Goal: Task Accomplishment & Management: Complete application form

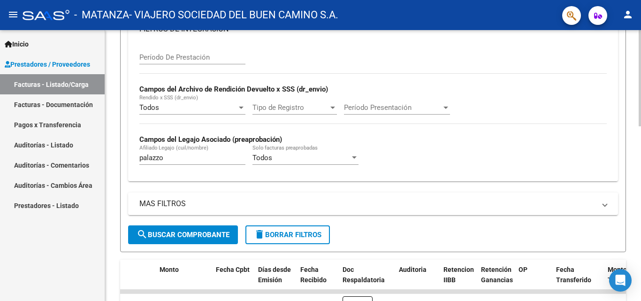
scroll to position [199, 0]
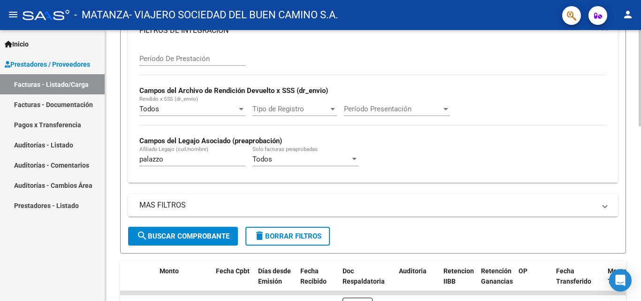
click at [641, 141] on div at bounding box center [640, 150] width 2 height 96
click at [233, 161] on input "palazzo" at bounding box center [192, 159] width 106 height 8
type input "p"
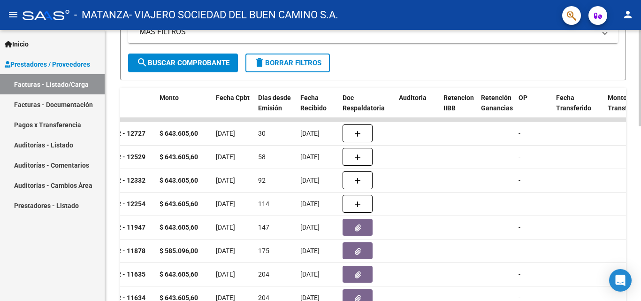
scroll to position [468, 0]
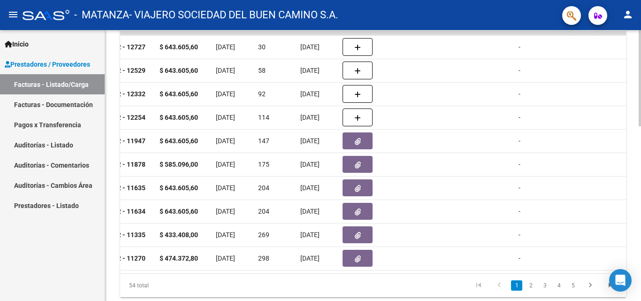
click at [641, 203] on div at bounding box center [640, 243] width 2 height 96
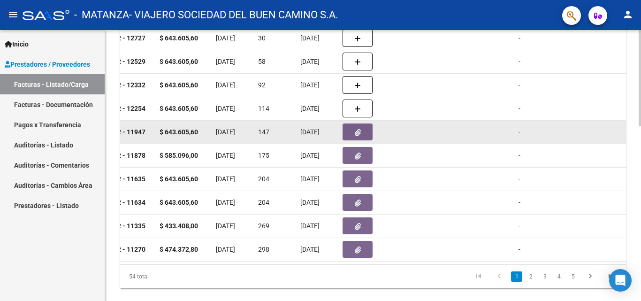
type input "[PERSON_NAME]"
click at [364, 135] on button "button" at bounding box center [358, 131] width 30 height 17
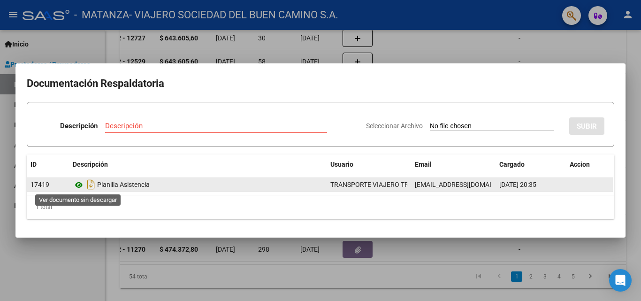
click at [75, 184] on icon at bounding box center [79, 184] width 12 height 11
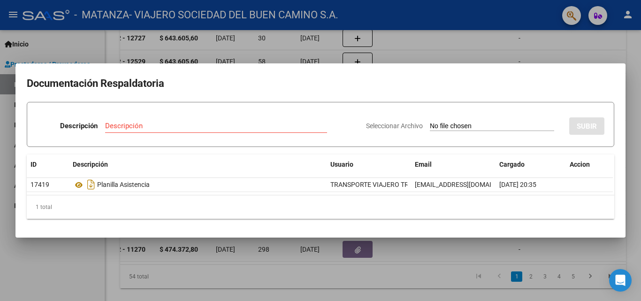
click at [239, 262] on div at bounding box center [320, 150] width 641 height 301
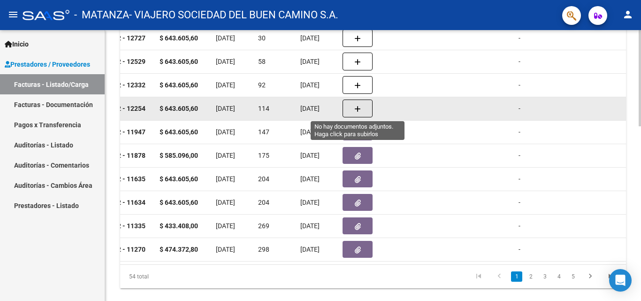
click at [350, 114] on button "button" at bounding box center [358, 108] width 30 height 18
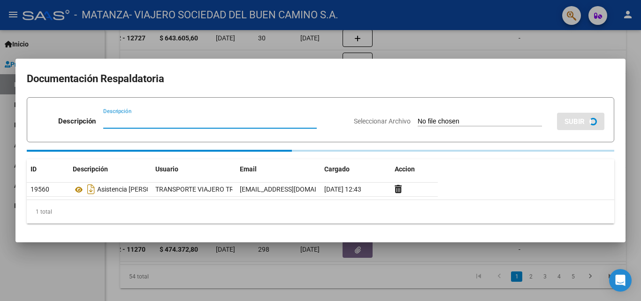
type input "e"
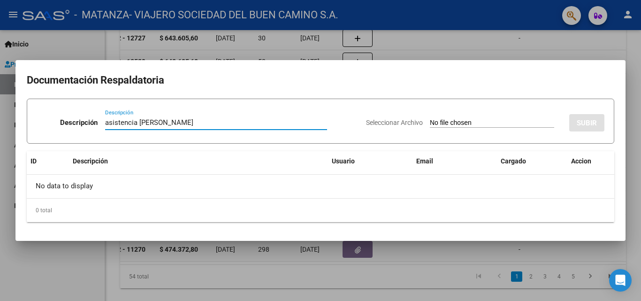
type input "asistencia [PERSON_NAME]"
click at [449, 122] on input "Seleccionar Archivo" at bounding box center [492, 123] width 124 height 9
type input "C:\fakepath\[PERSON_NAME].pdf"
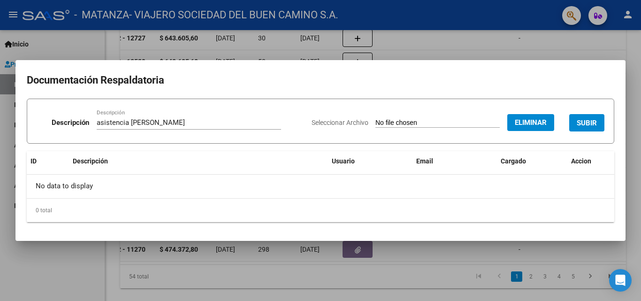
click at [589, 122] on span "SUBIR" at bounding box center [587, 123] width 20 height 8
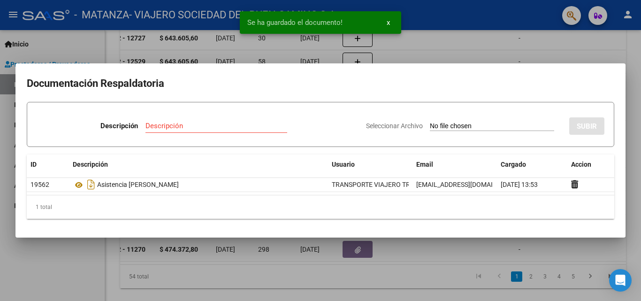
click at [570, 48] on div at bounding box center [320, 150] width 641 height 301
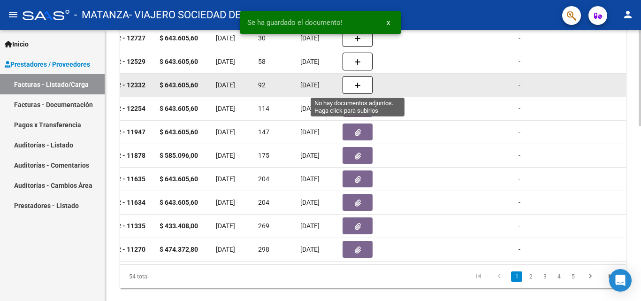
click at [364, 86] on button "button" at bounding box center [358, 85] width 30 height 18
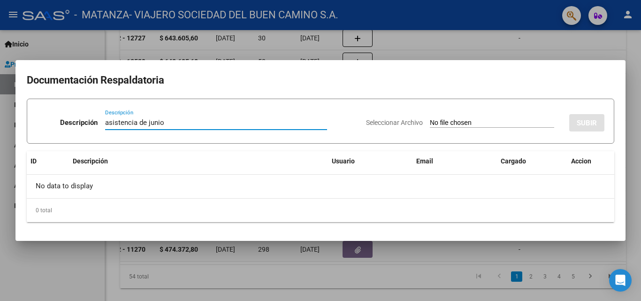
type input "asistencia de junio"
click at [462, 121] on input "Seleccionar Archivo" at bounding box center [492, 123] width 124 height 9
type input "C:\fakepath\[PERSON_NAME].pdf"
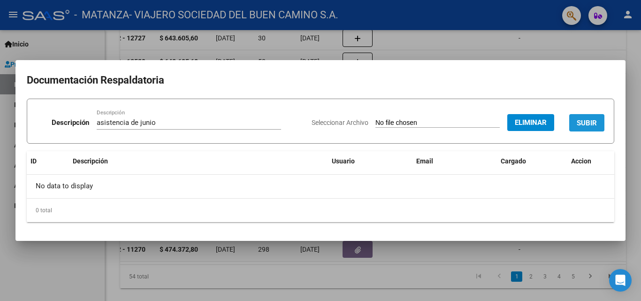
click at [596, 120] on span "SUBIR" at bounding box center [587, 123] width 20 height 8
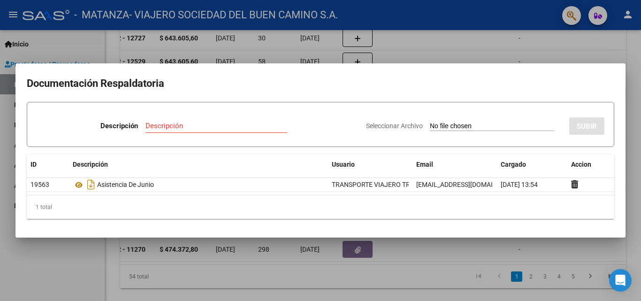
click at [635, 64] on div at bounding box center [320, 150] width 641 height 301
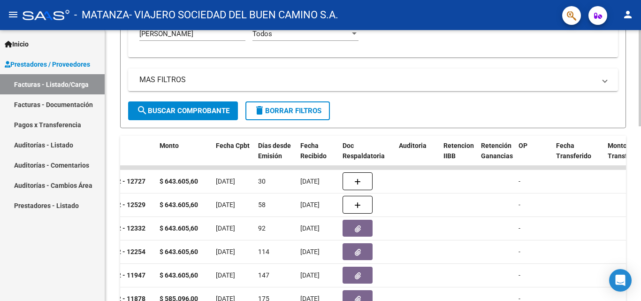
scroll to position [287, 0]
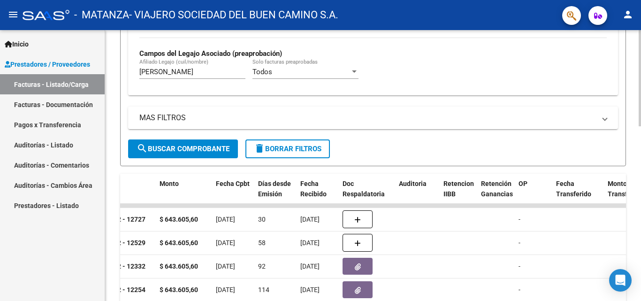
click at [641, 145] on div at bounding box center [640, 181] width 2 height 96
click at [166, 70] on input "[PERSON_NAME]" at bounding box center [192, 72] width 106 height 8
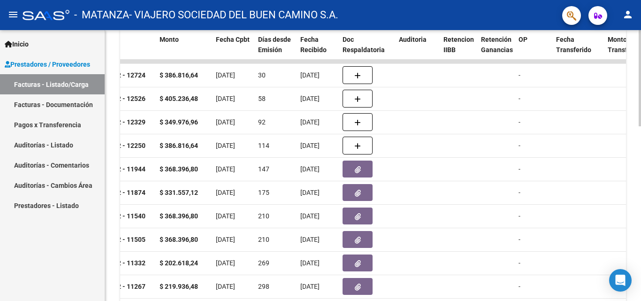
scroll to position [432, 0]
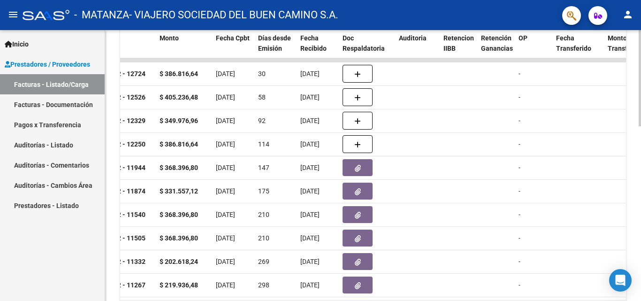
click at [641, 206] on div at bounding box center [640, 234] width 2 height 96
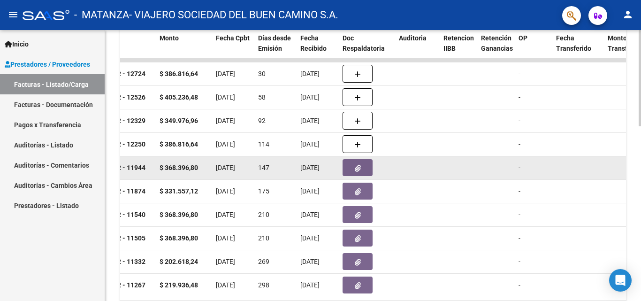
type input "[PERSON_NAME]"
click at [346, 170] on button "button" at bounding box center [358, 167] width 30 height 17
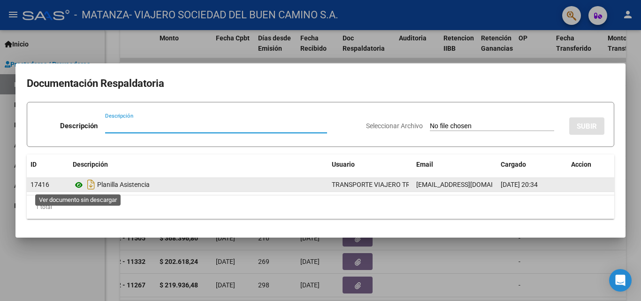
click at [79, 185] on icon at bounding box center [79, 184] width 12 height 11
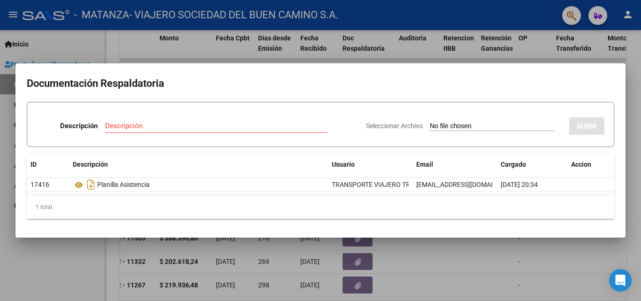
click at [175, 273] on div at bounding box center [320, 150] width 641 height 301
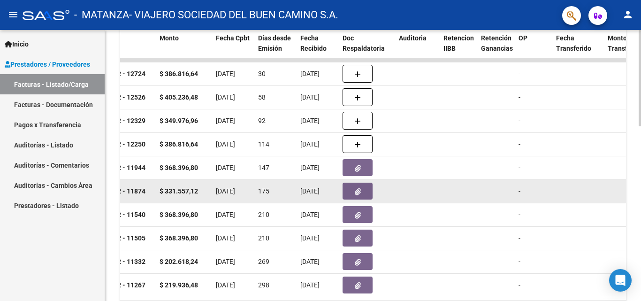
click at [351, 191] on button "button" at bounding box center [358, 191] width 30 height 17
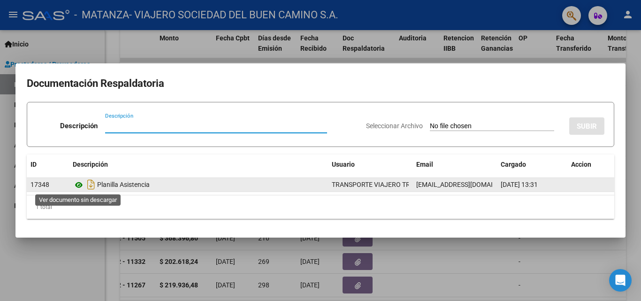
click at [79, 188] on icon at bounding box center [79, 184] width 12 height 11
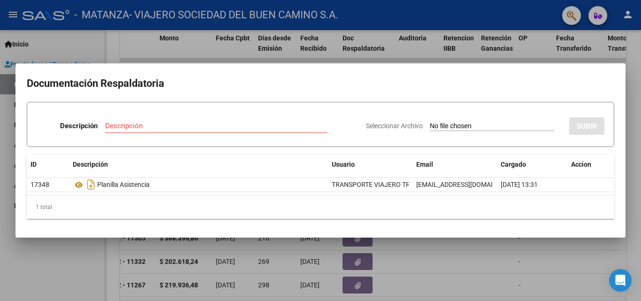
click at [172, 43] on div at bounding box center [320, 150] width 641 height 301
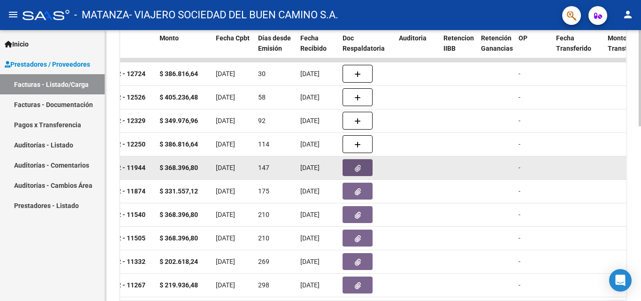
click at [353, 168] on button "button" at bounding box center [358, 167] width 30 height 17
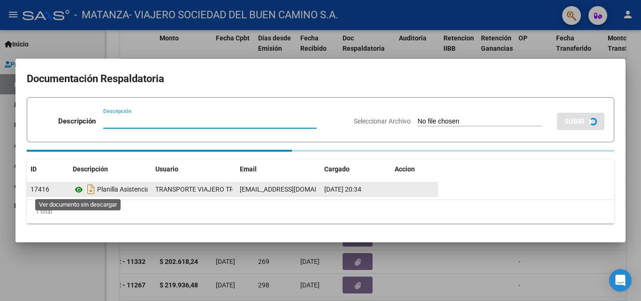
click at [80, 191] on div "Planilla Asistencia" at bounding box center [110, 189] width 75 height 15
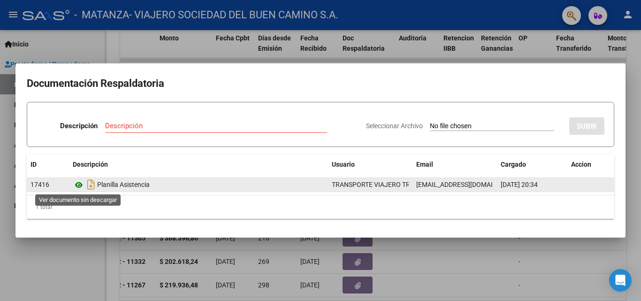
click at [80, 185] on icon at bounding box center [79, 184] width 12 height 11
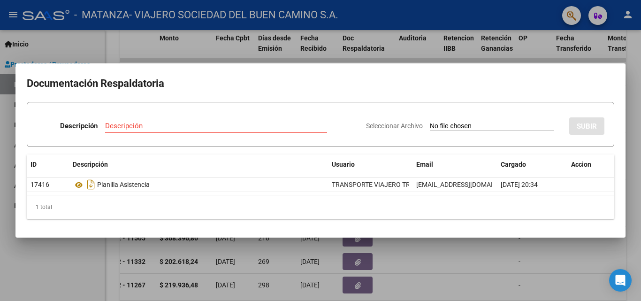
click at [308, 255] on div at bounding box center [320, 150] width 641 height 301
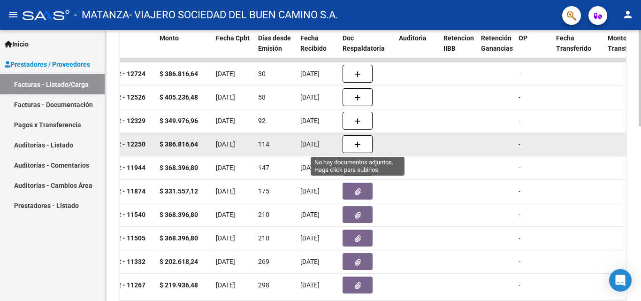
click at [353, 149] on button "button" at bounding box center [358, 144] width 30 height 18
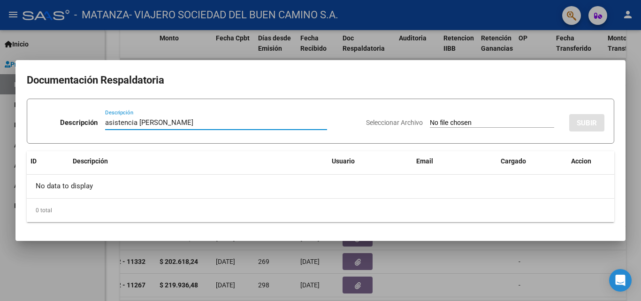
type input "asistencia [PERSON_NAME]"
click at [44, 271] on div at bounding box center [320, 150] width 641 height 301
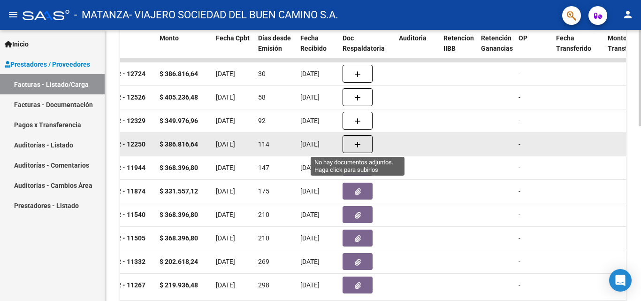
click at [360, 145] on icon "button" at bounding box center [357, 144] width 7 height 7
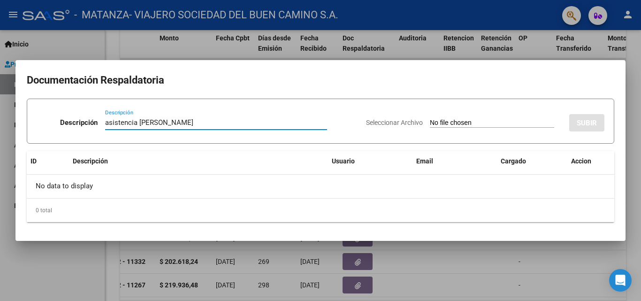
type input "asistencia [PERSON_NAME]"
click at [440, 121] on input "Seleccionar Archivo" at bounding box center [492, 123] width 124 height 9
type input "C:\fakepath\[PERSON_NAME].pdf"
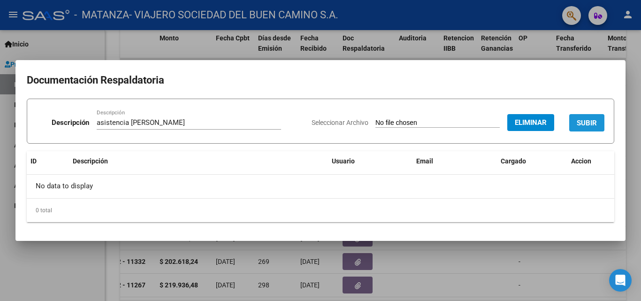
click at [593, 123] on span "SUBIR" at bounding box center [587, 123] width 20 height 8
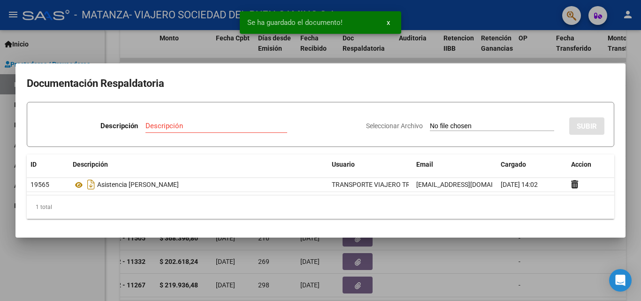
click at [631, 138] on div at bounding box center [320, 150] width 641 height 301
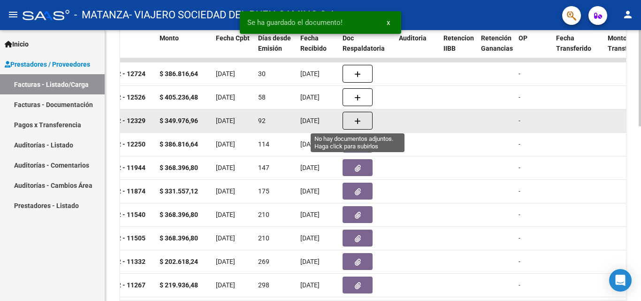
click at [360, 123] on icon "button" at bounding box center [357, 121] width 7 height 7
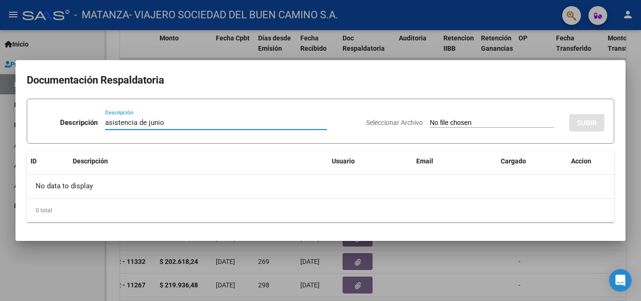
type input "asistencia de junio"
click at [430, 124] on input "Seleccionar Archivo" at bounding box center [492, 123] width 124 height 9
type input "C:\fakepath\[PERSON_NAME].pdf"
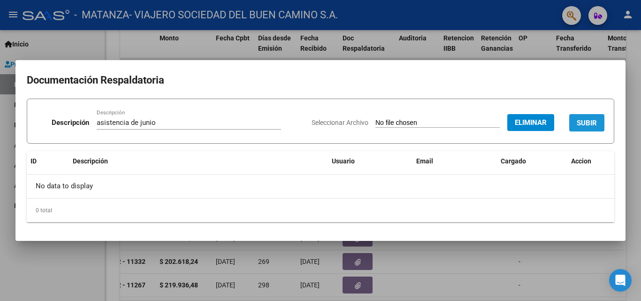
click at [584, 121] on span "SUBIR" at bounding box center [587, 123] width 20 height 8
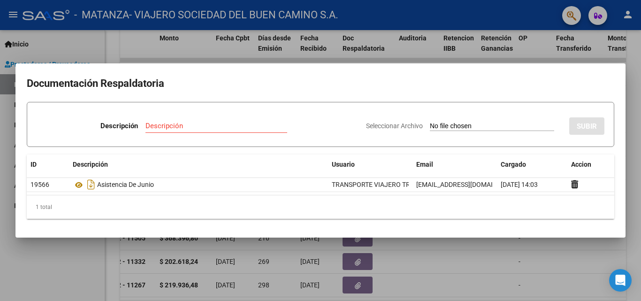
click at [633, 61] on div at bounding box center [320, 150] width 641 height 301
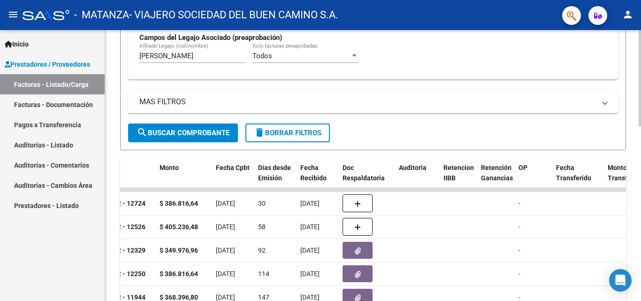
scroll to position [275, 0]
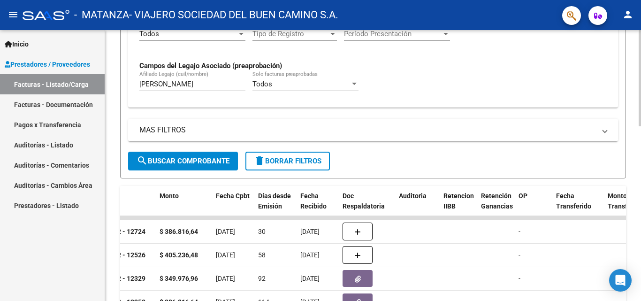
click at [641, 150] on div at bounding box center [640, 177] width 2 height 96
click at [220, 80] on input "[PERSON_NAME]" at bounding box center [192, 84] width 106 height 8
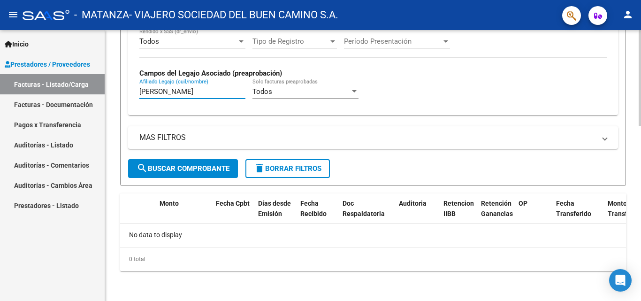
scroll to position [267, 0]
type input "r"
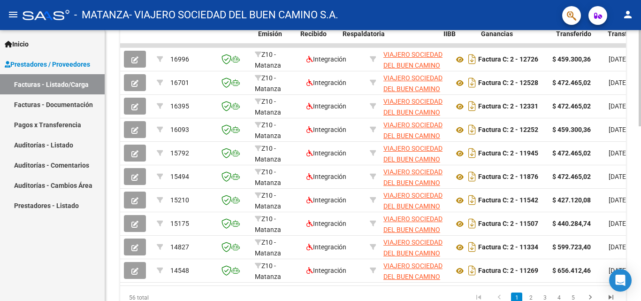
scroll to position [452, 0]
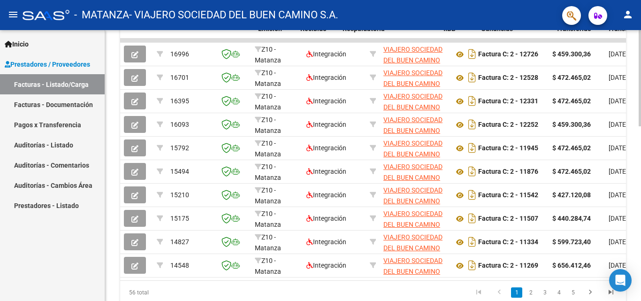
click at [641, 201] on div at bounding box center [640, 241] width 2 height 96
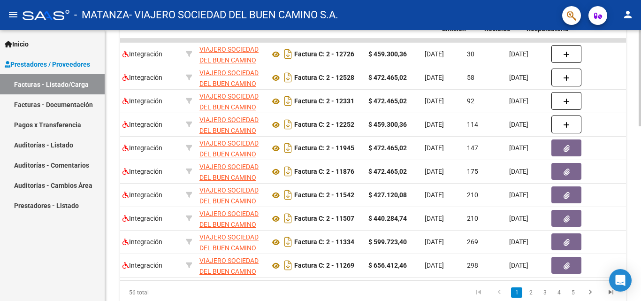
scroll to position [0, 211]
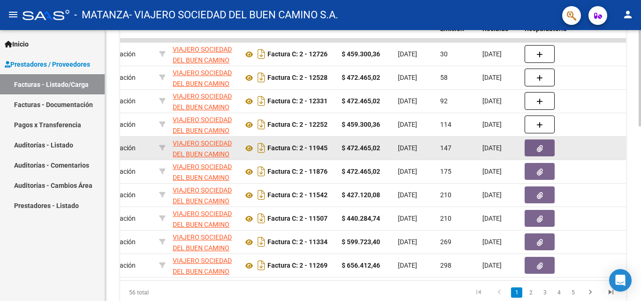
type input "[PERSON_NAME]"
click at [544, 150] on button "button" at bounding box center [540, 147] width 30 height 17
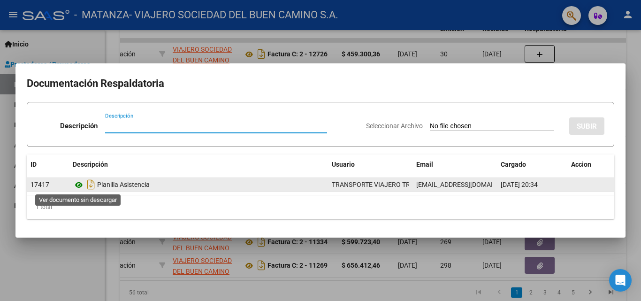
click at [79, 188] on icon at bounding box center [79, 184] width 12 height 11
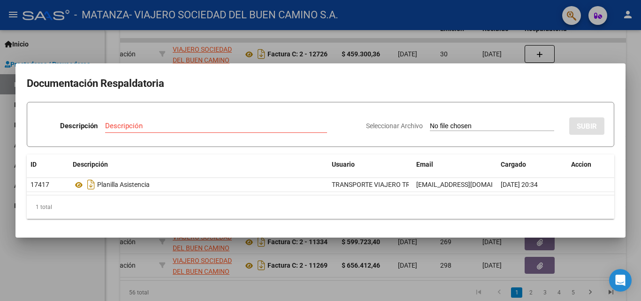
click at [241, 261] on div at bounding box center [320, 150] width 641 height 301
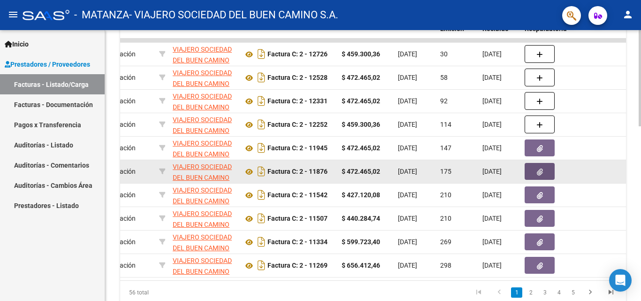
click at [544, 174] on button "button" at bounding box center [540, 171] width 30 height 17
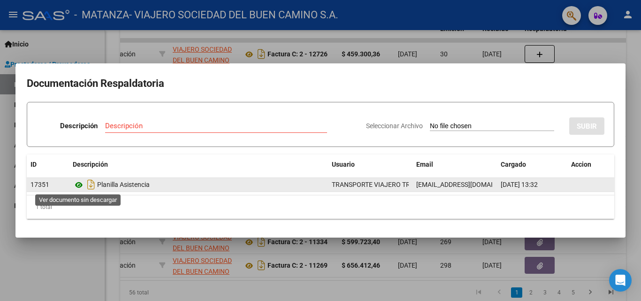
click at [76, 185] on icon at bounding box center [79, 184] width 12 height 11
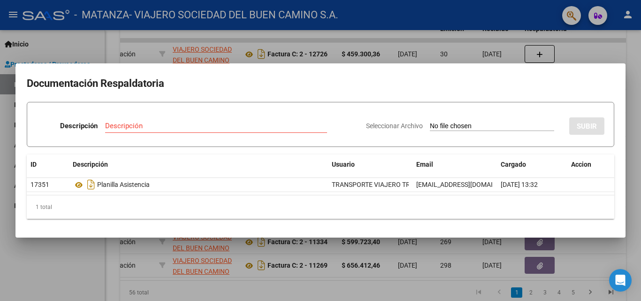
click at [30, 45] on div at bounding box center [320, 150] width 641 height 301
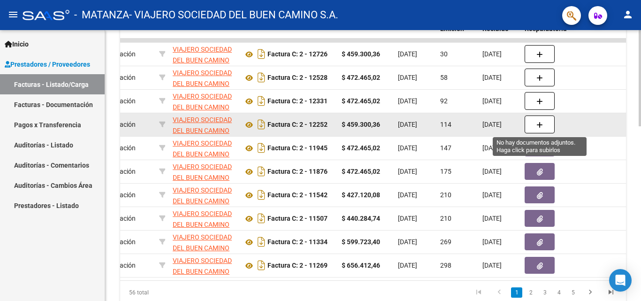
click at [538, 129] on button "button" at bounding box center [540, 124] width 30 height 18
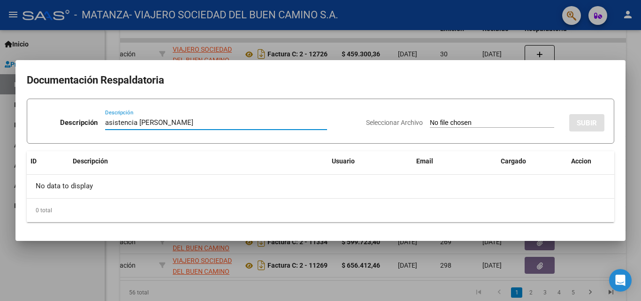
type input "asistencia [PERSON_NAME]"
click at [456, 118] on app-file-uploader "Seleccionar Archivo" at bounding box center [464, 122] width 196 height 8
click at [456, 122] on input "Seleccionar Archivo" at bounding box center [492, 123] width 124 height 9
type input "C:\fakepath\[PERSON_NAME].pdf"
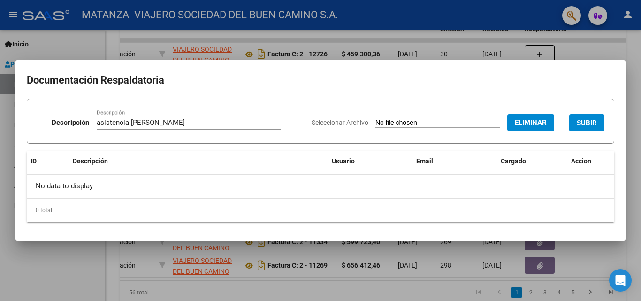
click at [581, 119] on span "SUBIR" at bounding box center [587, 123] width 20 height 8
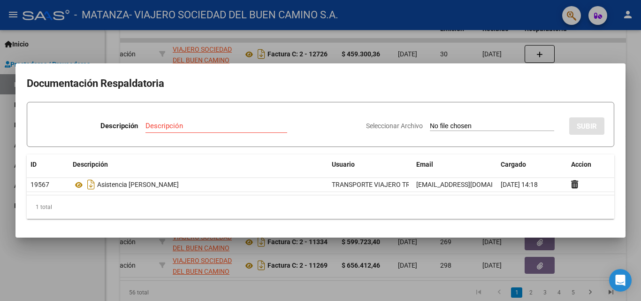
click at [583, 256] on div at bounding box center [320, 150] width 641 height 301
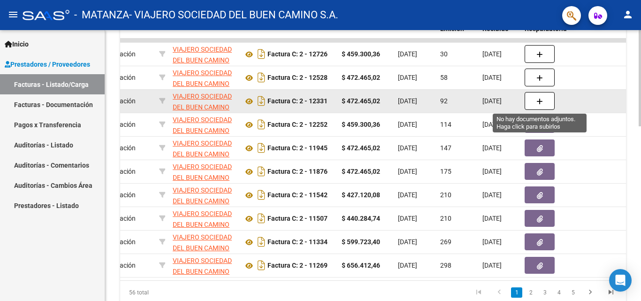
click at [543, 98] on icon "button" at bounding box center [539, 101] width 7 height 7
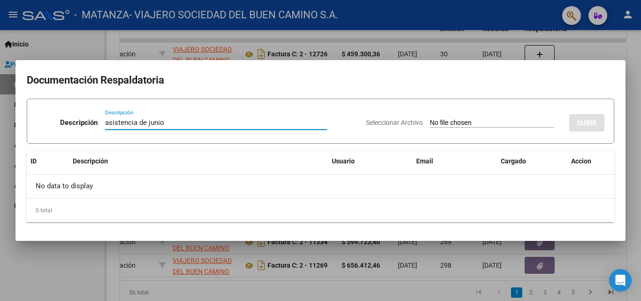
type input "asistencia de junio"
click at [474, 122] on input "Seleccionar Archivo" at bounding box center [492, 123] width 124 height 9
type input "C:\fakepath\[PERSON_NAME]-junio.pdf"
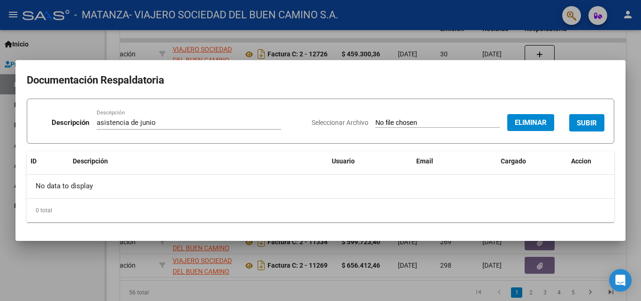
click at [590, 124] on span "SUBIR" at bounding box center [587, 123] width 20 height 8
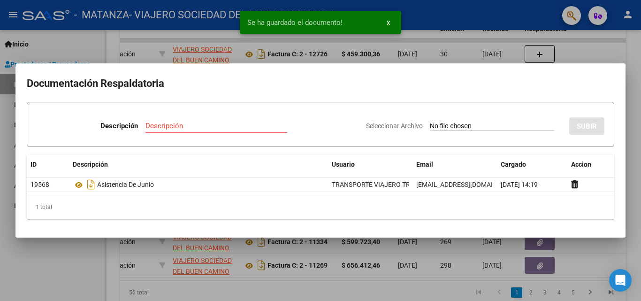
click at [638, 79] on div at bounding box center [320, 150] width 641 height 301
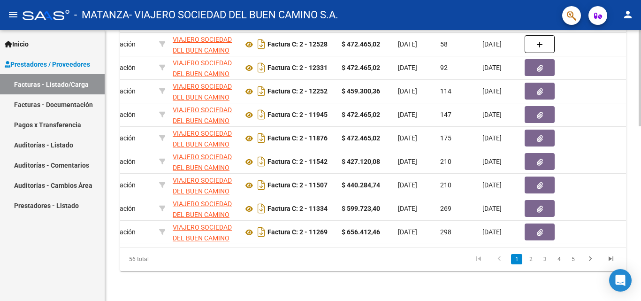
click at [641, 218] on div at bounding box center [640, 253] width 2 height 96
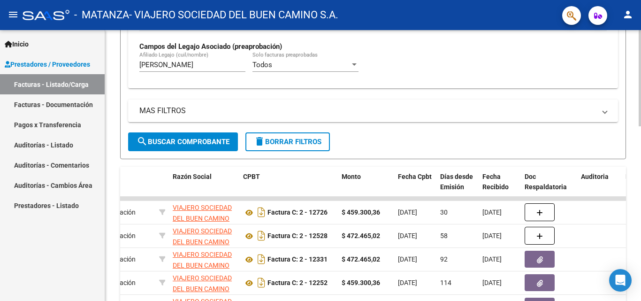
click at [636, 145] on div "Video tutorial PRESTADORES -> Listado de CPBTs Emitidos por Prestadores / Prove…" at bounding box center [374, 114] width 538 height 756
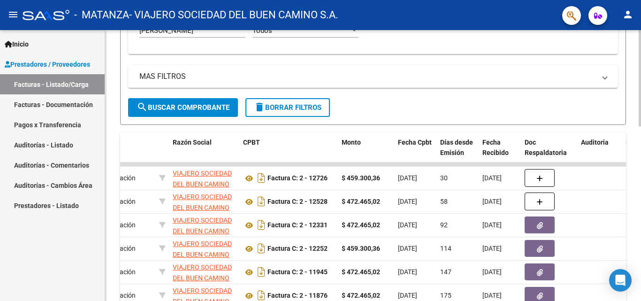
scroll to position [291, 0]
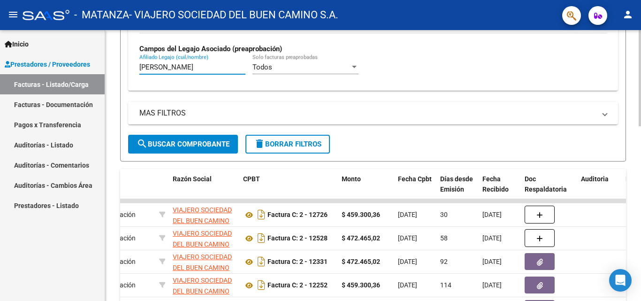
click at [182, 66] on input "[PERSON_NAME]" at bounding box center [192, 67] width 106 height 8
type input "m"
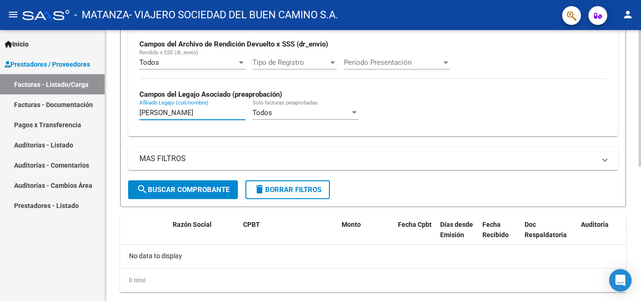
scroll to position [267, 0]
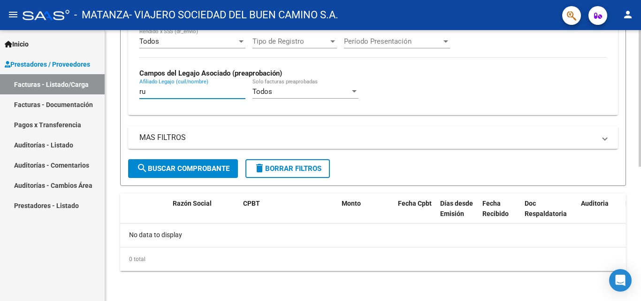
type input "r"
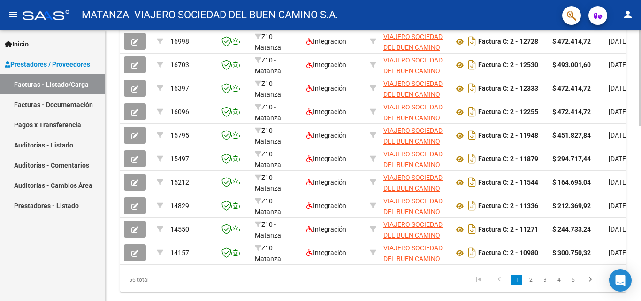
scroll to position [479, 0]
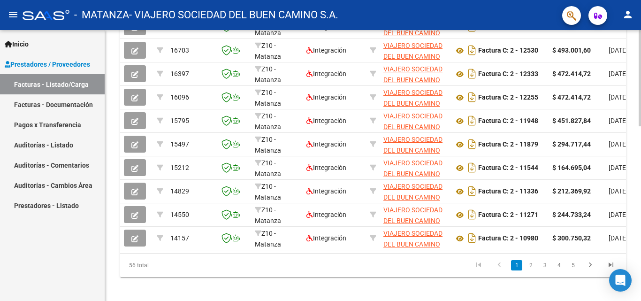
click at [640, 211] on div at bounding box center [640, 251] width 2 height 96
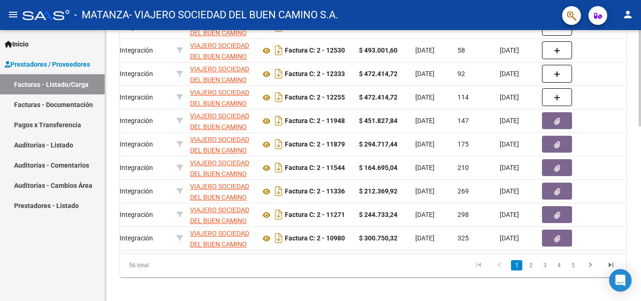
scroll to position [0, 306]
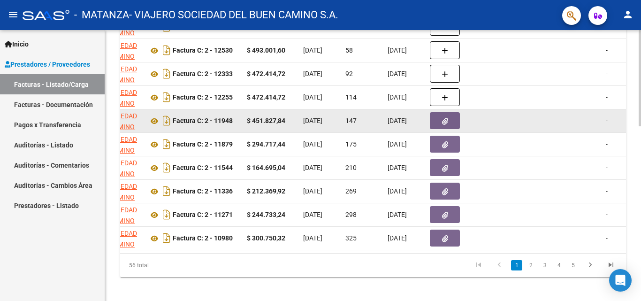
type input "buti"
click at [436, 119] on button "button" at bounding box center [445, 120] width 30 height 17
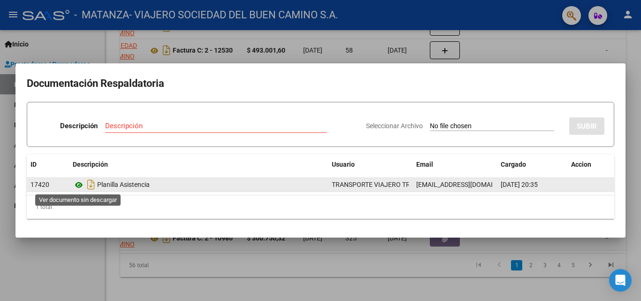
click at [78, 183] on icon at bounding box center [79, 184] width 12 height 11
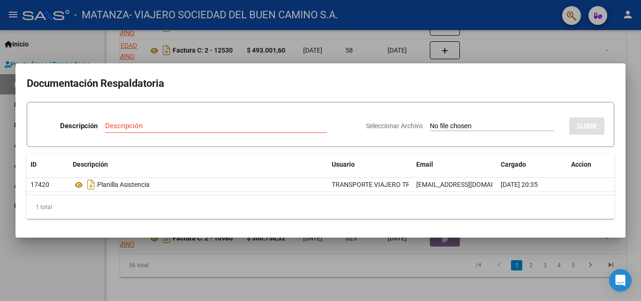
click at [190, 263] on div at bounding box center [320, 150] width 641 height 301
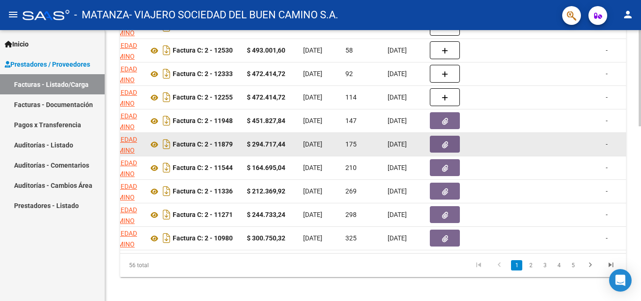
click at [444, 144] on icon "button" at bounding box center [445, 144] width 6 height 7
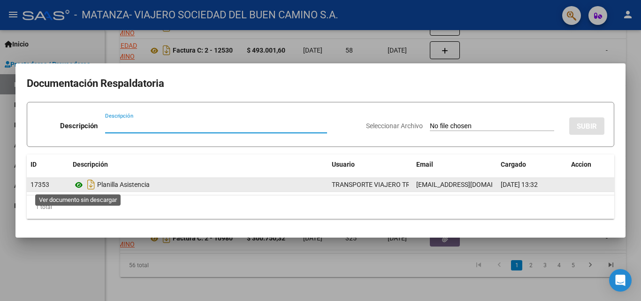
click at [80, 186] on icon at bounding box center [79, 184] width 12 height 11
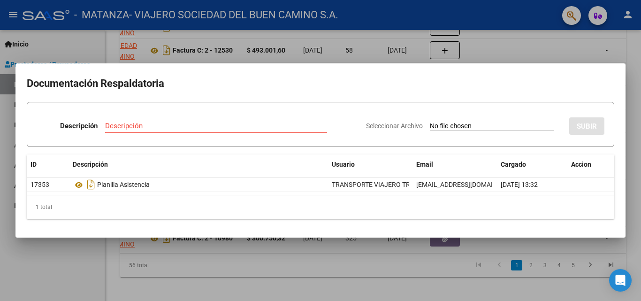
click at [305, 249] on div at bounding box center [320, 150] width 641 height 301
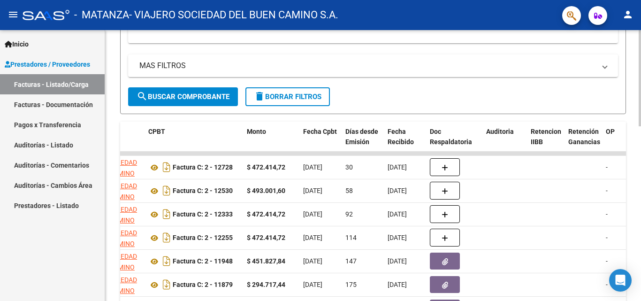
scroll to position [244, 0]
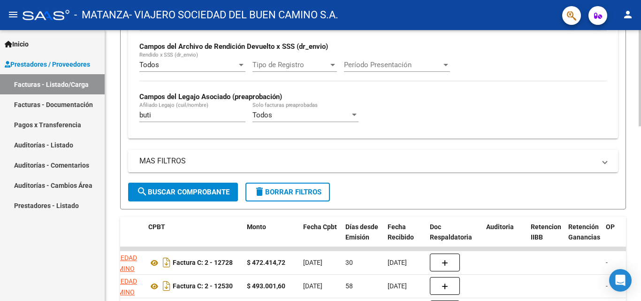
click at [641, 147] on div at bounding box center [640, 166] width 2 height 96
click at [191, 118] on input "buti" at bounding box center [192, 115] width 106 height 8
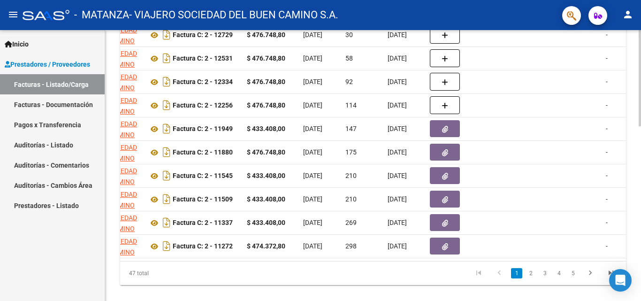
scroll to position [478, 0]
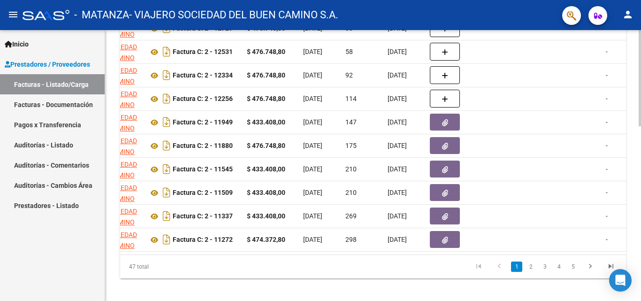
click at [641, 239] on div at bounding box center [640, 250] width 2 height 96
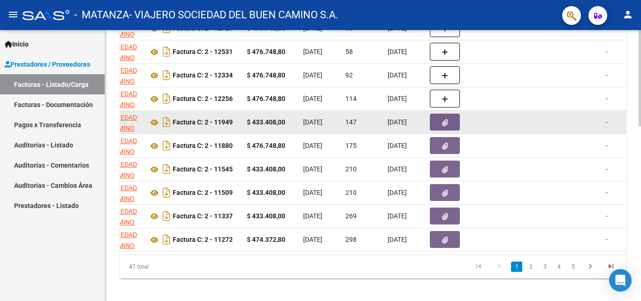
type input "rivarola"
click at [436, 125] on button "button" at bounding box center [445, 122] width 30 height 17
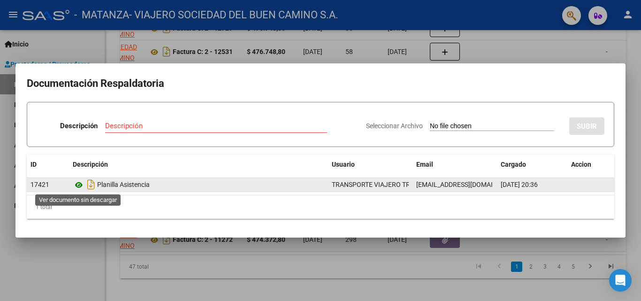
click at [79, 183] on icon at bounding box center [79, 184] width 12 height 11
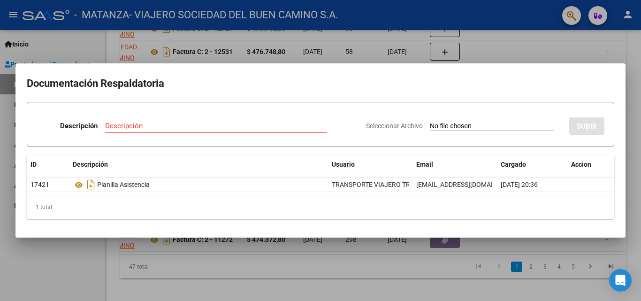
click at [122, 253] on div at bounding box center [320, 150] width 641 height 301
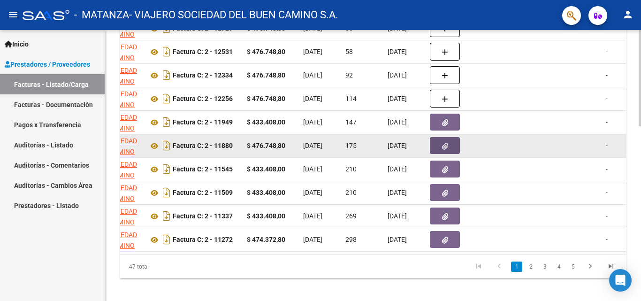
click at [442, 145] on icon "button" at bounding box center [445, 146] width 6 height 7
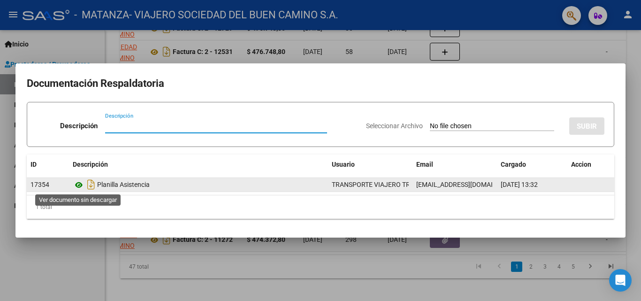
click at [79, 183] on icon at bounding box center [79, 184] width 12 height 11
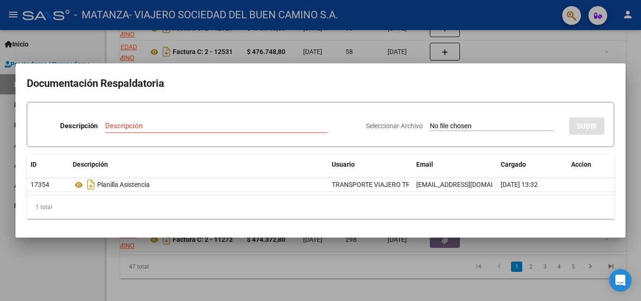
click at [121, 46] on div at bounding box center [320, 150] width 641 height 301
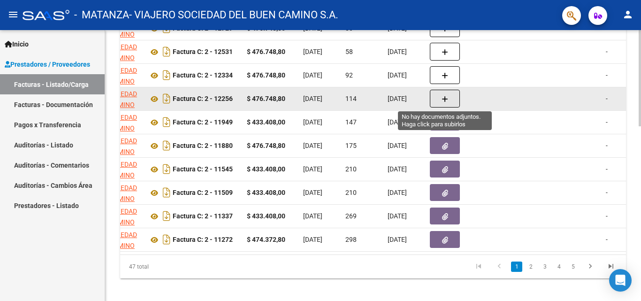
click at [434, 100] on button "button" at bounding box center [445, 99] width 30 height 18
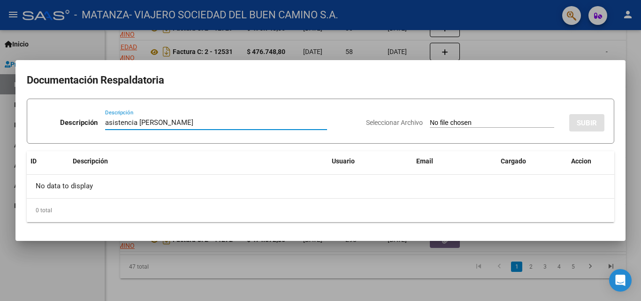
type input "asistencia [PERSON_NAME]"
click at [440, 119] on input "Seleccionar Archivo" at bounding box center [492, 123] width 124 height 9
type input "C:\fakepath\[PERSON_NAME].pdf"
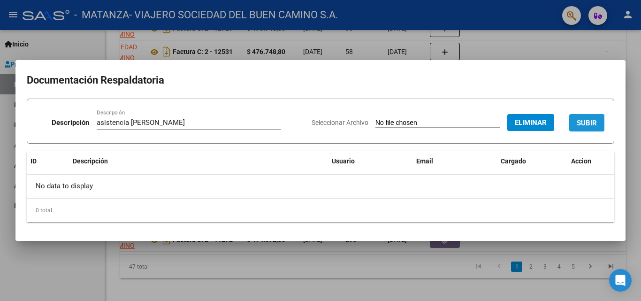
click at [590, 121] on span "SUBIR" at bounding box center [587, 123] width 20 height 8
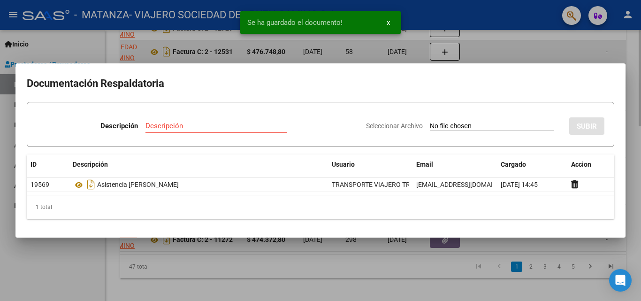
click at [603, 49] on div at bounding box center [320, 150] width 641 height 301
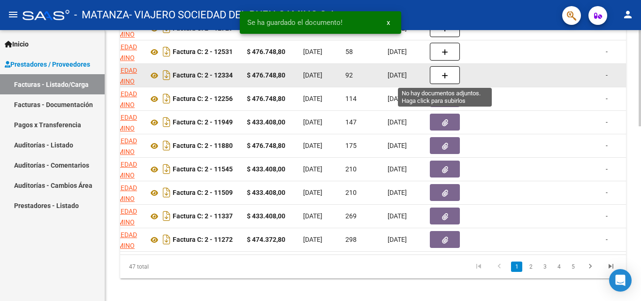
click at [437, 75] on button "button" at bounding box center [445, 75] width 30 height 18
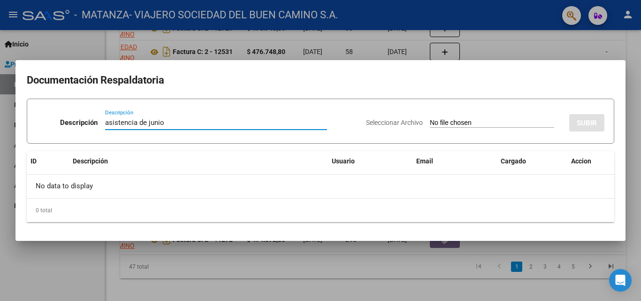
type input "asistencia de junio"
click at [454, 125] on input "Seleccionar Archivo" at bounding box center [492, 123] width 124 height 9
type input "C:\fakepath\Rivarola-junio.pdf"
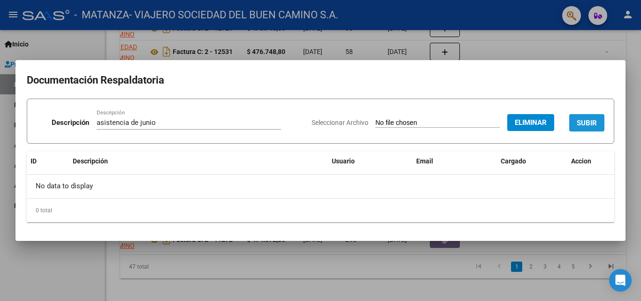
click at [579, 117] on button "SUBIR" at bounding box center [586, 122] width 35 height 17
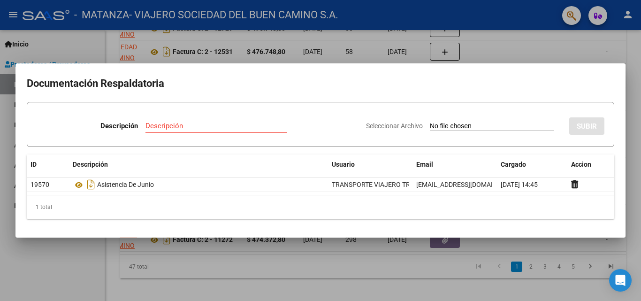
click at [627, 56] on div at bounding box center [320, 150] width 641 height 301
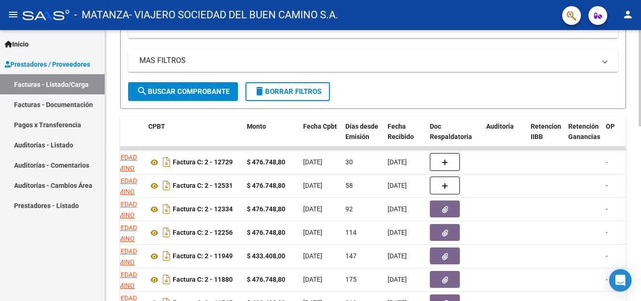
scroll to position [274, 0]
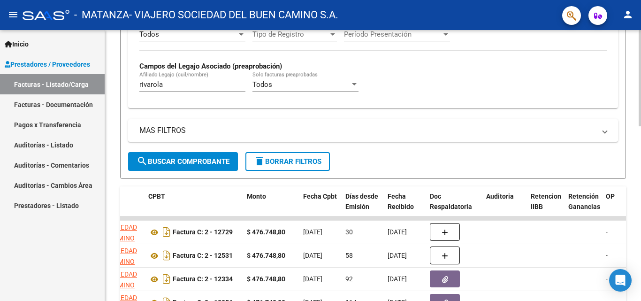
click at [641, 175] on div at bounding box center [640, 177] width 2 height 96
click at [237, 82] on input "rivarola" at bounding box center [192, 84] width 106 height 8
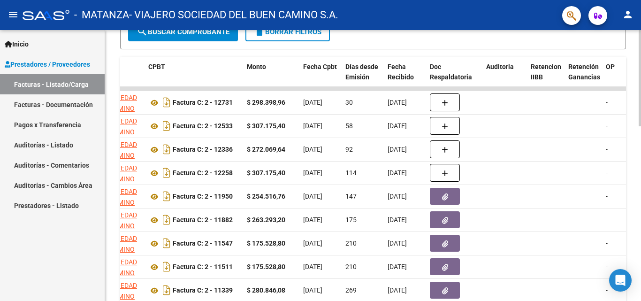
scroll to position [412, 0]
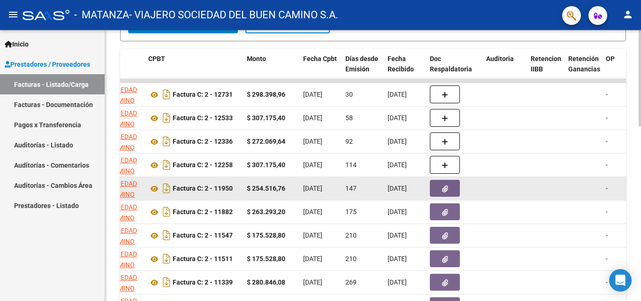
type input "[PERSON_NAME]"
click at [437, 192] on button "button" at bounding box center [445, 188] width 30 height 17
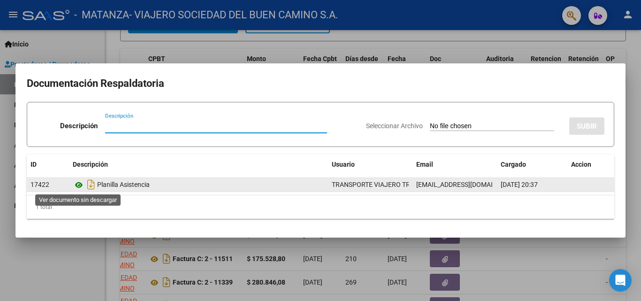
click at [78, 189] on icon at bounding box center [79, 184] width 12 height 11
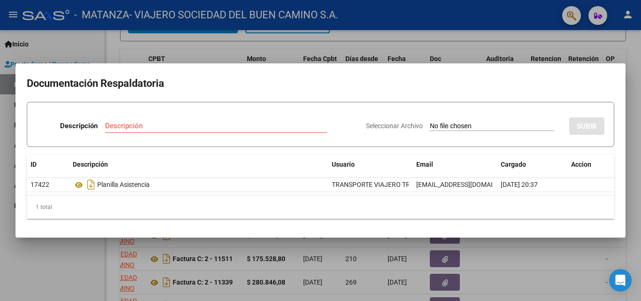
click at [37, 279] on div at bounding box center [320, 150] width 641 height 301
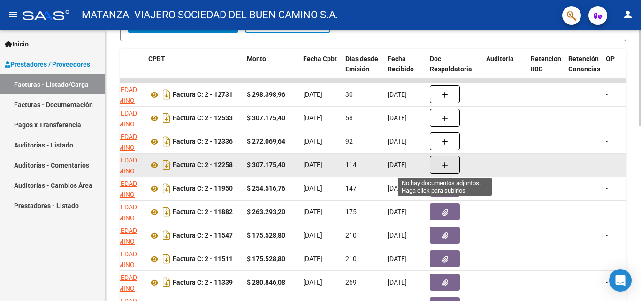
click at [437, 167] on button "button" at bounding box center [445, 165] width 30 height 18
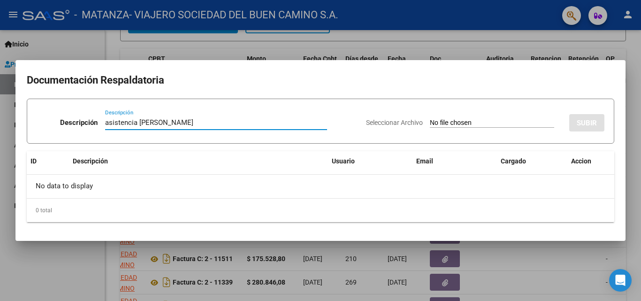
type input "asistencia [PERSON_NAME]"
click at [436, 123] on input "Seleccionar Archivo" at bounding box center [492, 123] width 124 height 9
type input "C:\fakepath\[PERSON_NAME].pdf"
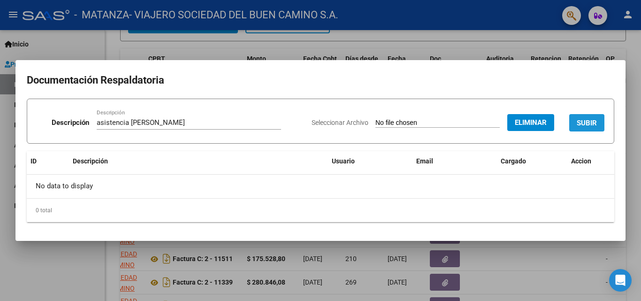
click at [576, 121] on button "SUBIR" at bounding box center [586, 122] width 35 height 17
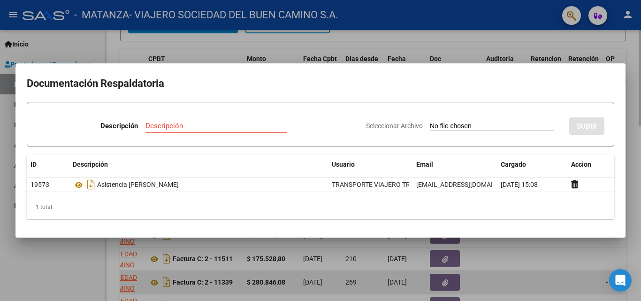
click at [581, 271] on div at bounding box center [320, 150] width 641 height 301
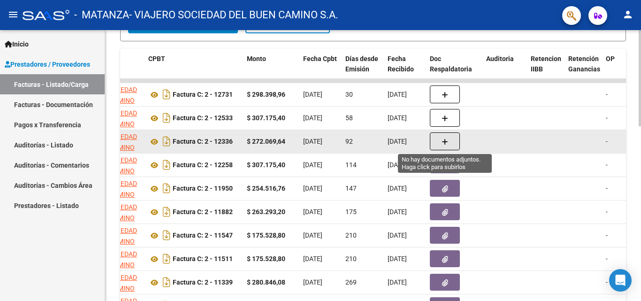
click at [448, 140] on icon "button" at bounding box center [445, 141] width 7 height 7
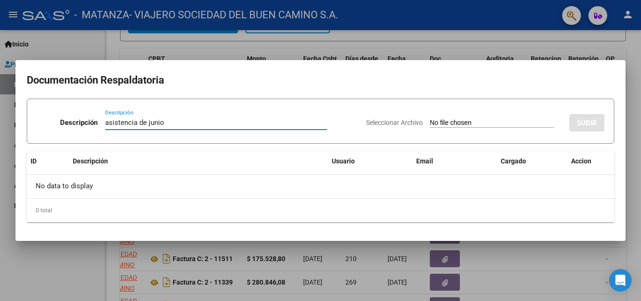
type input "asistencia de junio"
click at [437, 121] on input "Seleccionar Archivo" at bounding box center [492, 123] width 124 height 9
type input "C:\fakepath\[PERSON_NAME]-junio.pdf"
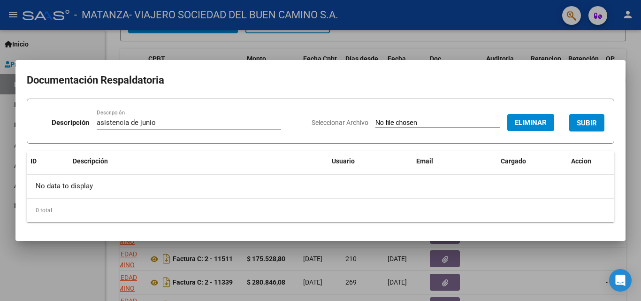
click at [576, 118] on button "SUBIR" at bounding box center [586, 122] width 35 height 17
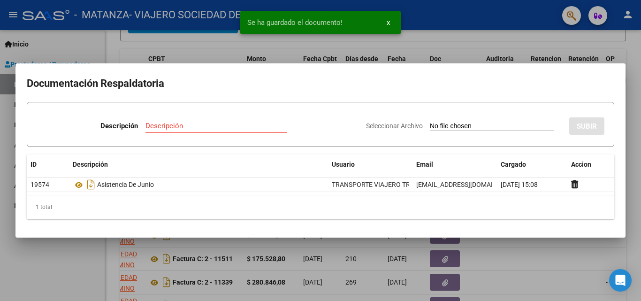
click at [39, 265] on div at bounding box center [320, 150] width 641 height 301
